Goal: Find specific page/section: Find specific page/section

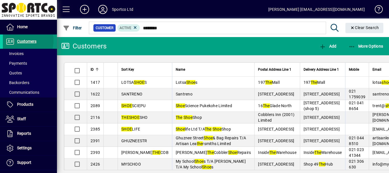
click at [20, 41] on span "Customers" at bounding box center [26, 41] width 19 height 5
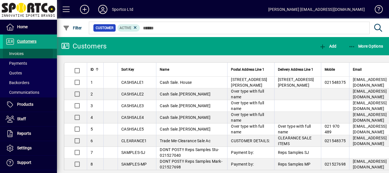
drag, startPoint x: 18, startPoint y: 53, endPoint x: 22, endPoint y: 54, distance: 3.9
click at [18, 53] on span "Invoices" at bounding box center [15, 53] width 18 height 5
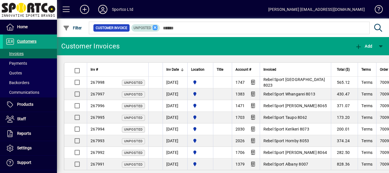
click at [154, 27] on icon at bounding box center [155, 27] width 5 height 5
click at [19, 53] on span "Invoices" at bounding box center [15, 53] width 18 height 5
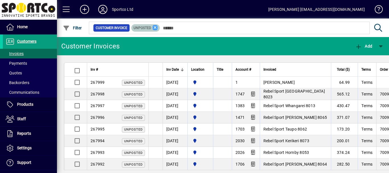
click at [154, 28] on icon at bounding box center [155, 27] width 5 height 5
click at [23, 42] on span "Customers" at bounding box center [26, 41] width 19 height 5
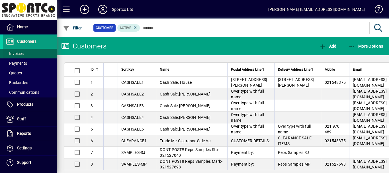
click at [13, 53] on span "Invoices" at bounding box center [15, 53] width 18 height 5
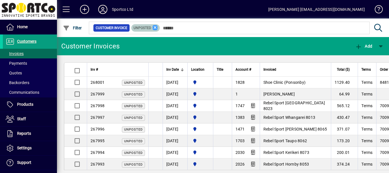
click at [154, 28] on icon at bounding box center [155, 27] width 5 height 5
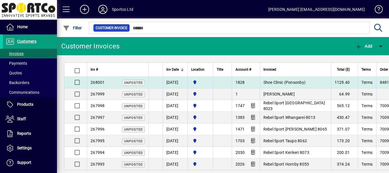
click at [275, 83] on span "Shoe Clinic (Ponsonby)" at bounding box center [285, 82] width 42 height 5
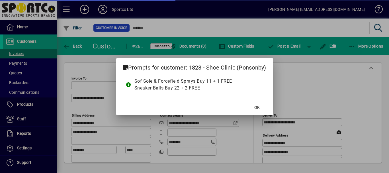
type input "**********"
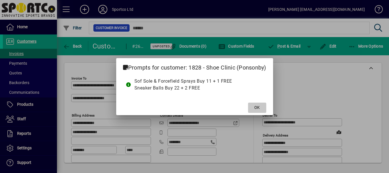
click at [253, 107] on span at bounding box center [257, 108] width 18 height 14
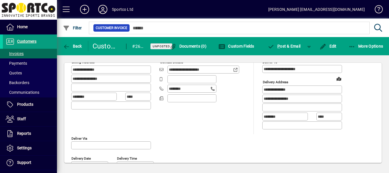
scroll to position [21, 0]
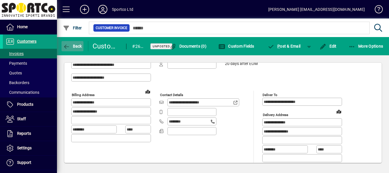
click at [74, 46] on span "Back" at bounding box center [72, 46] width 19 height 5
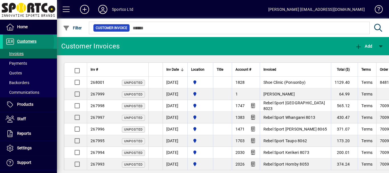
click at [28, 42] on span "Customers" at bounding box center [26, 41] width 19 height 5
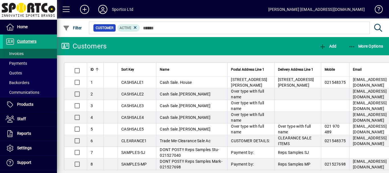
click at [17, 53] on span "Invoices" at bounding box center [15, 53] width 18 height 5
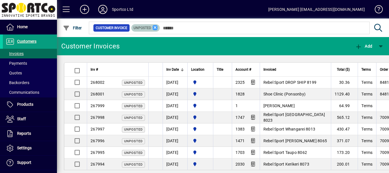
click at [154, 28] on icon at bounding box center [155, 27] width 5 height 5
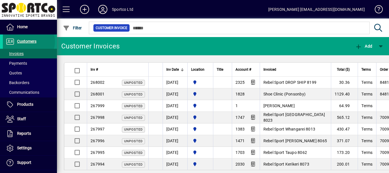
click at [29, 42] on span "Customers" at bounding box center [26, 41] width 19 height 5
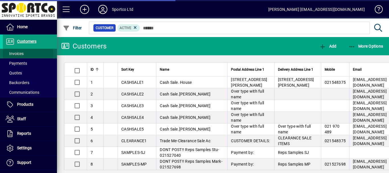
click at [16, 54] on span "Invoices" at bounding box center [15, 53] width 18 height 5
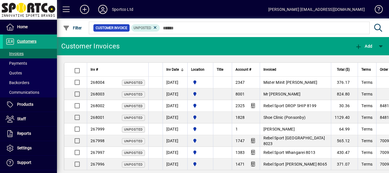
click at [154, 29] on icon at bounding box center [155, 27] width 5 height 5
